Goal: Transaction & Acquisition: Book appointment/travel/reservation

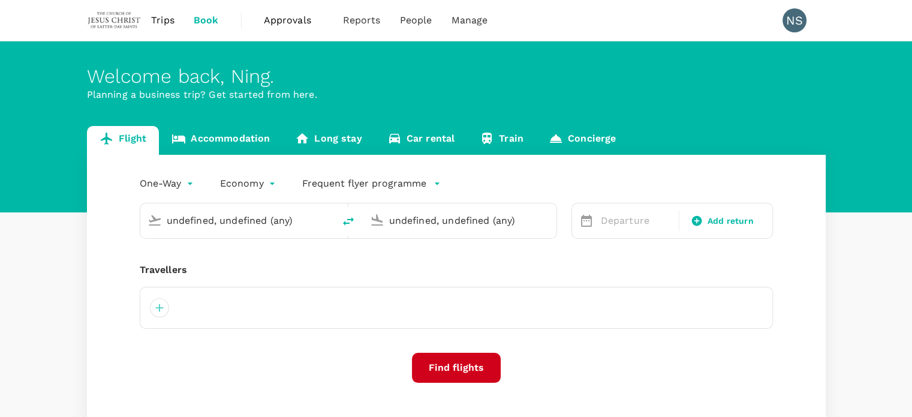
type input "[PERSON_NAME] Intl (DMK)"
type input "Phitsanulok (PHS)"
type input "[PERSON_NAME] Intl (DMK)"
type input "Phitsanulok (PHS)"
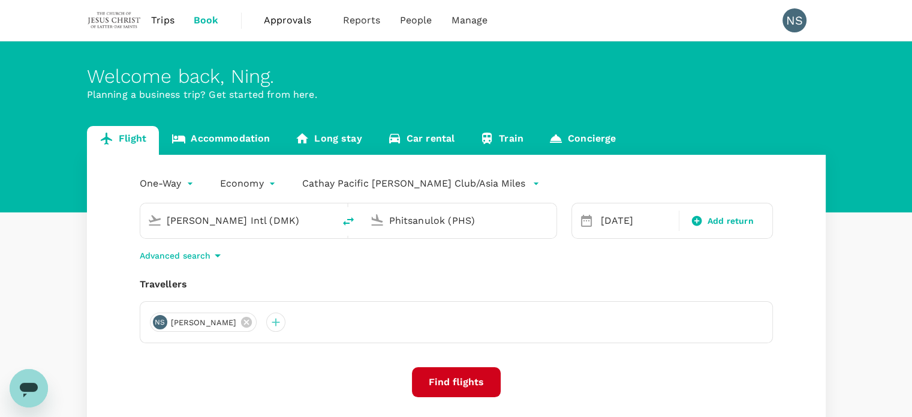
click at [287, 213] on input "[PERSON_NAME] Intl (DMK)" at bounding box center [238, 220] width 142 height 19
click at [284, 215] on input "[PERSON_NAME] Intl (DMK)" at bounding box center [238, 220] width 142 height 19
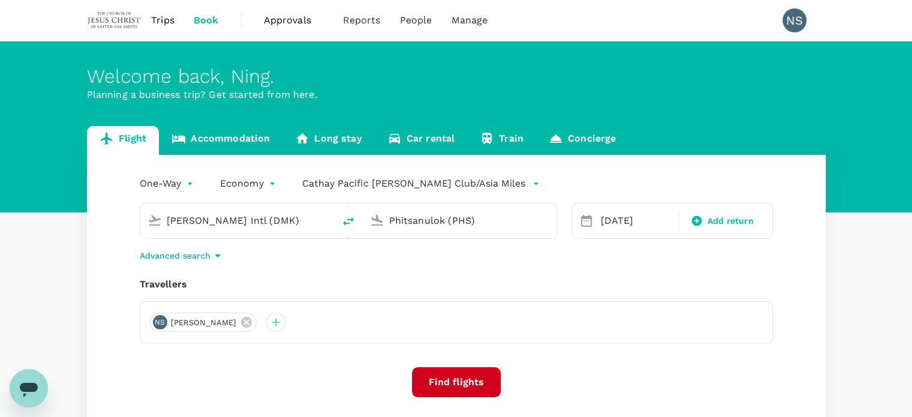
click at [284, 215] on input "[PERSON_NAME] Intl (DMK)" at bounding box center [238, 220] width 142 height 19
